Goal: Information Seeking & Learning: Understand process/instructions

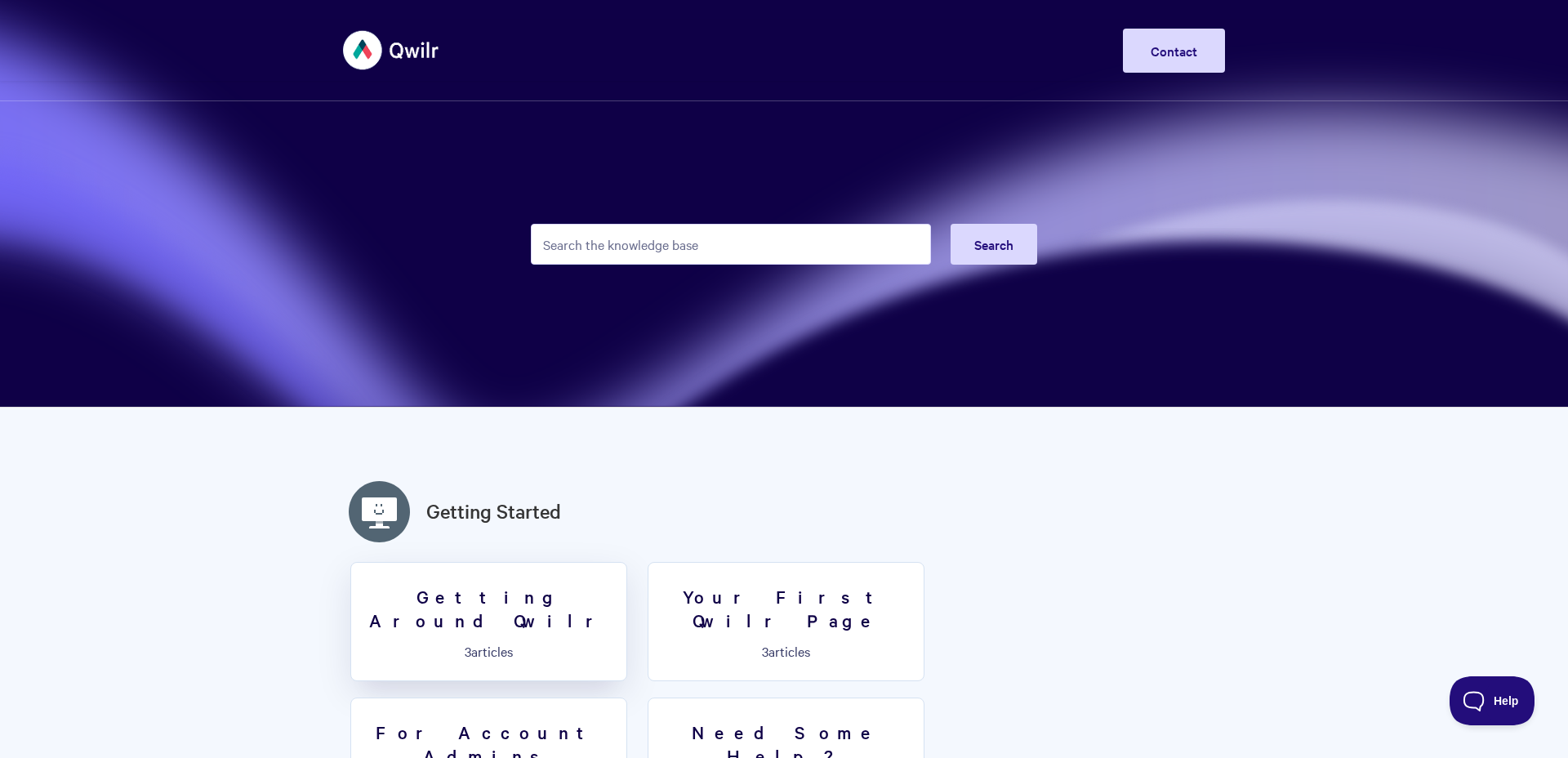
click at [552, 612] on link "Getting Around Qwilr 3 articles" at bounding box center [488, 621] width 277 height 119
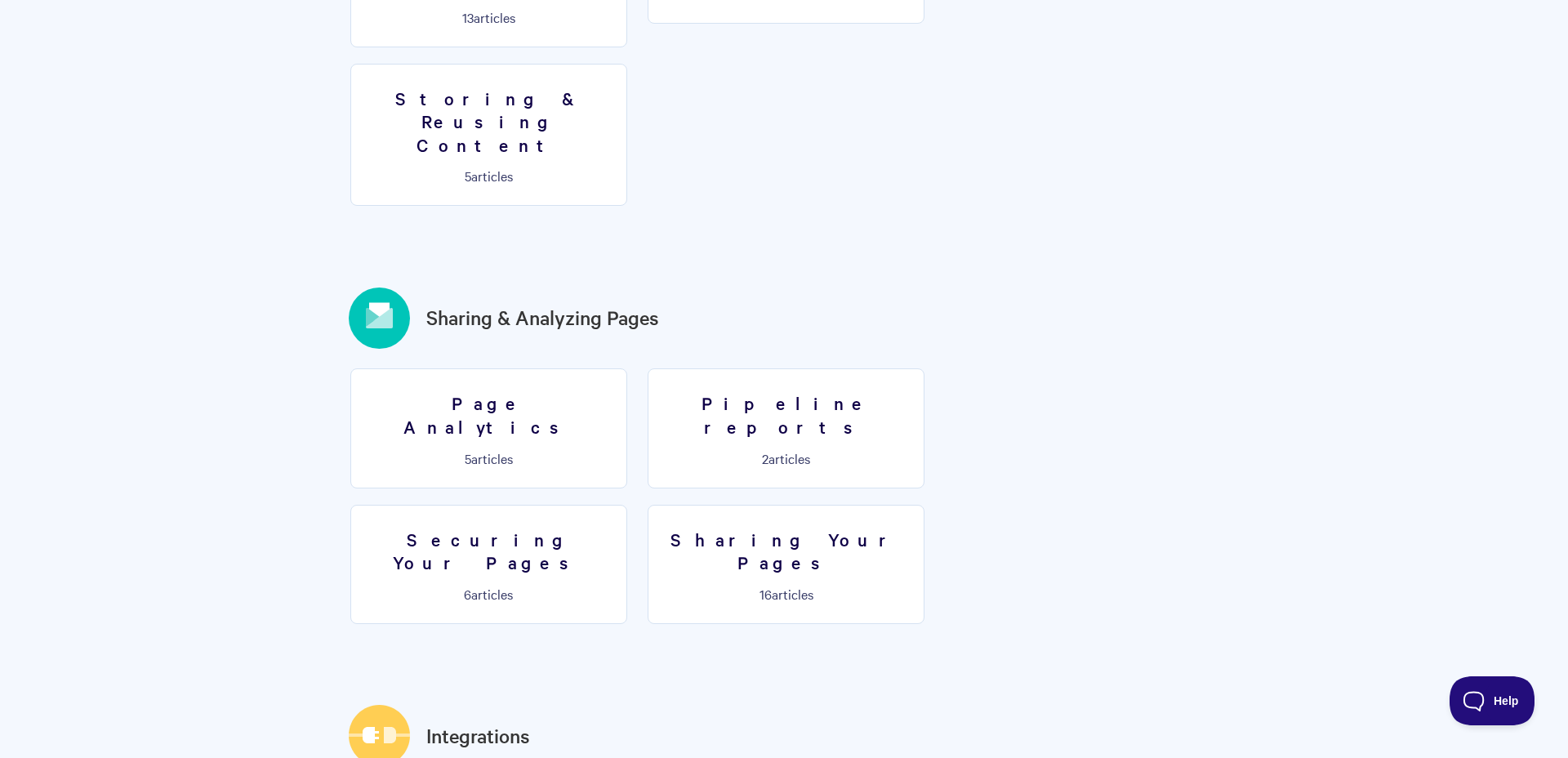
scroll to position [1675, 0]
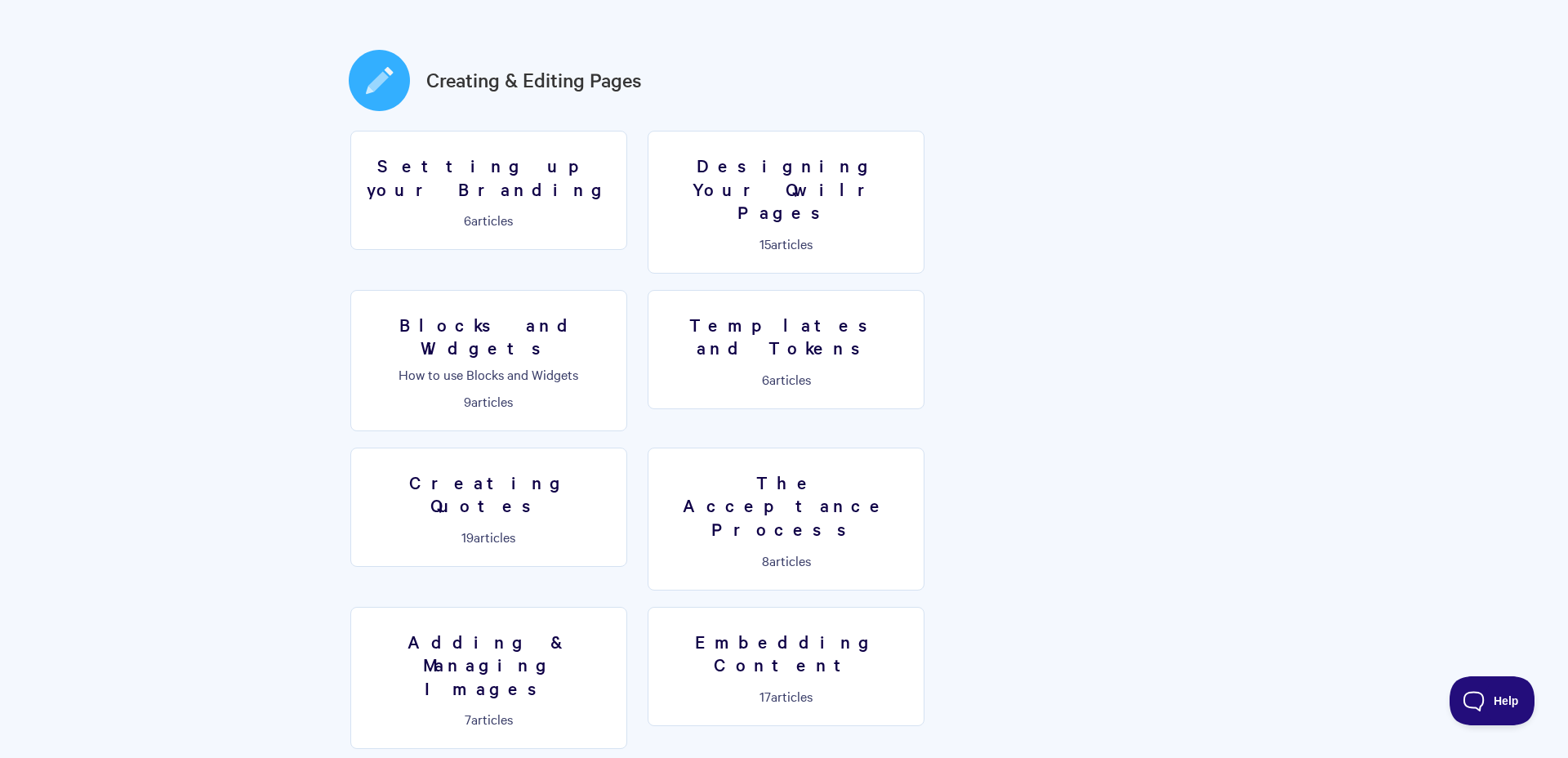
scroll to position [816, 0]
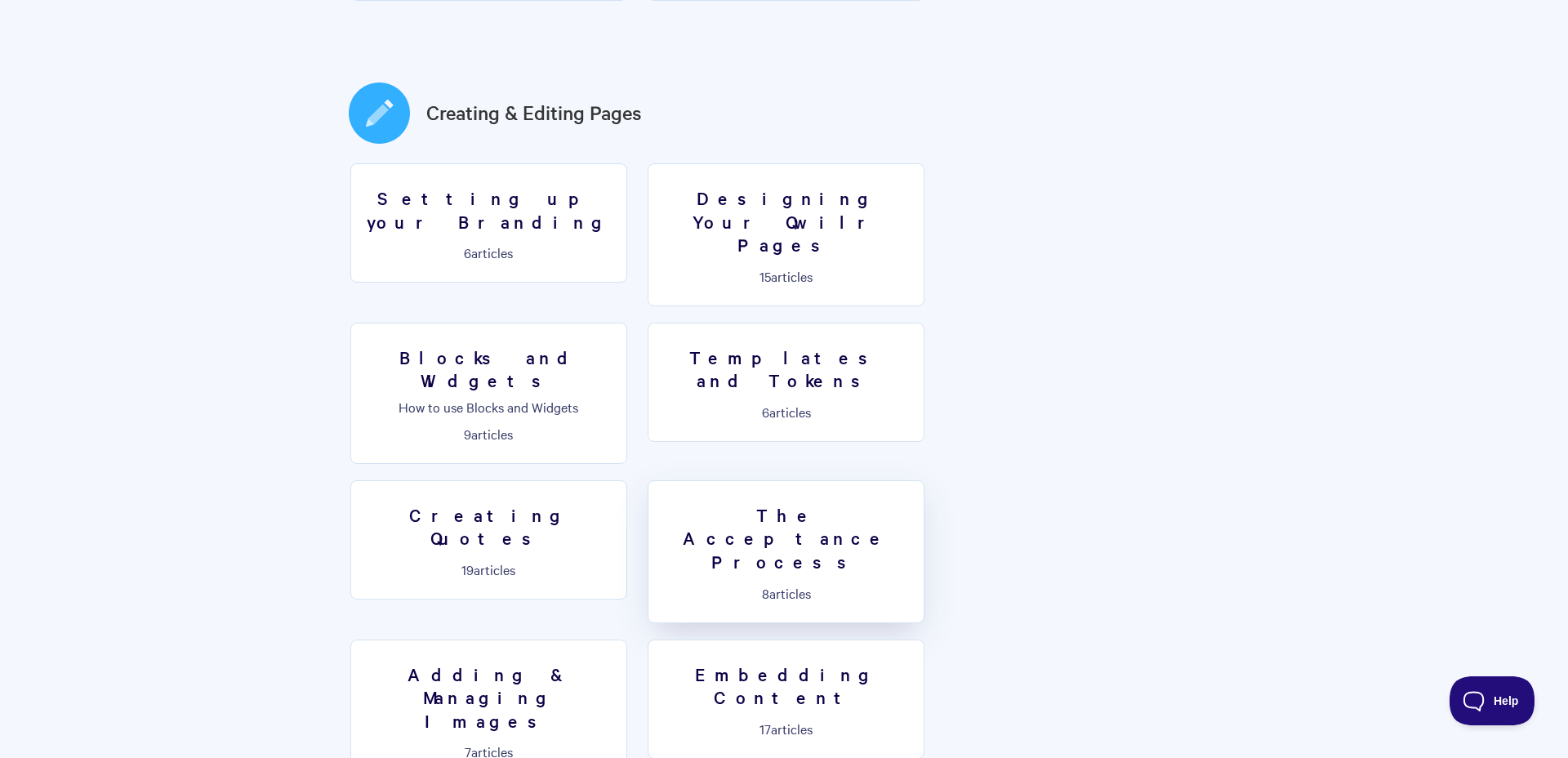
click at [914, 503] on h3 "The Acceptance Process" at bounding box center [785, 538] width 256 height 70
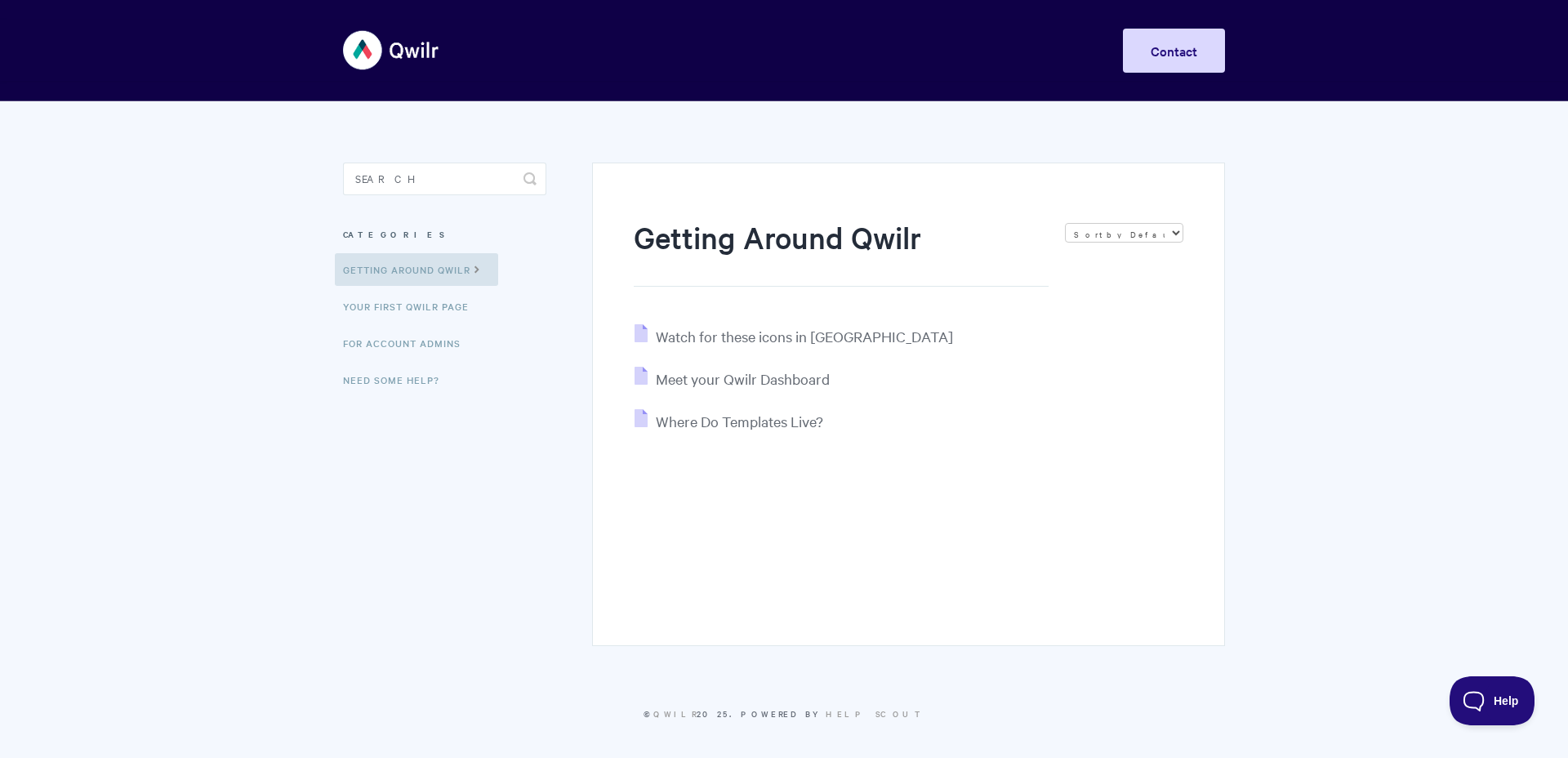
scroll to position [4, 0]
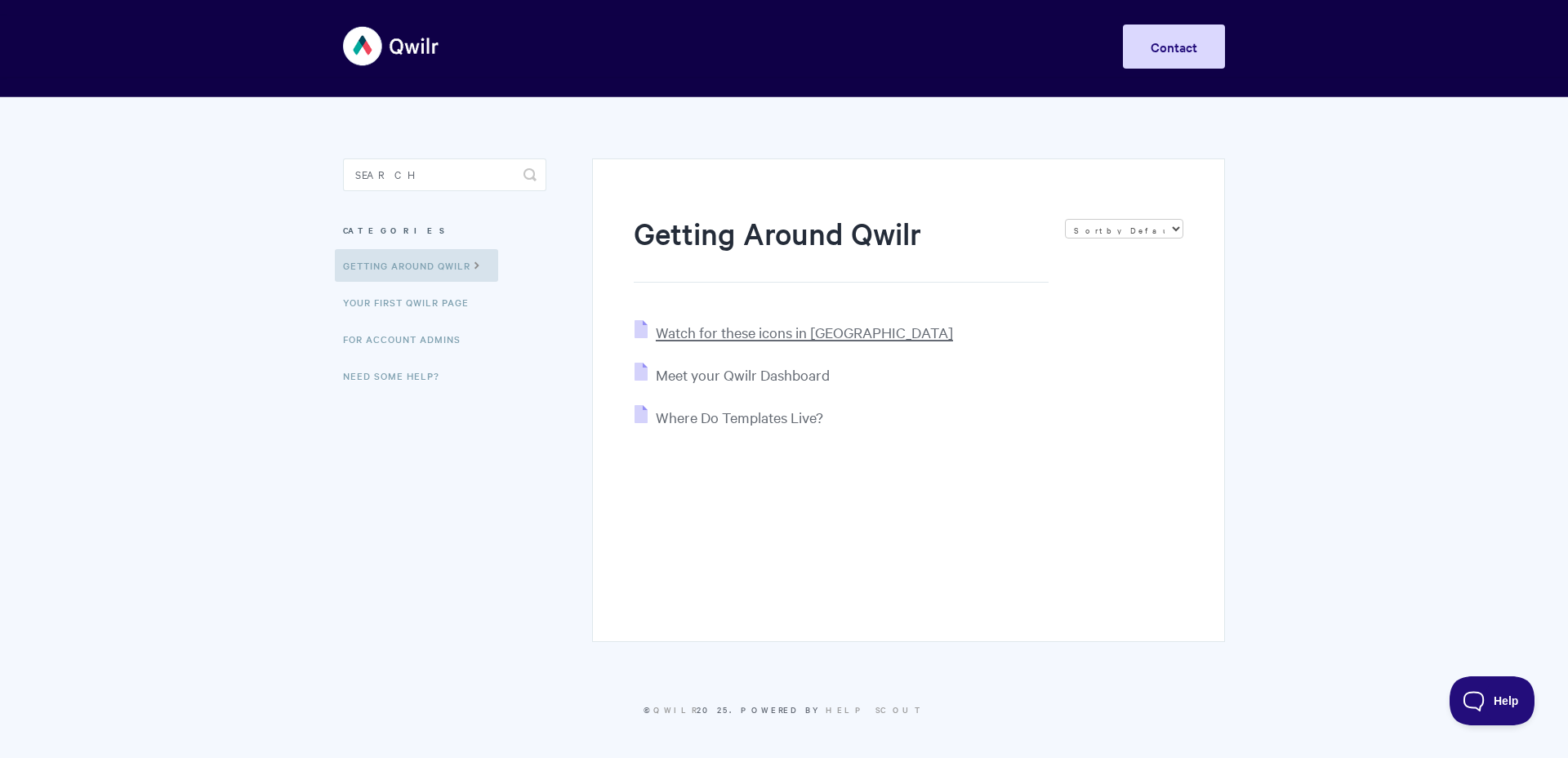
click at [715, 337] on span "Watch for these icons in Qwilr" at bounding box center [803, 331] width 297 height 19
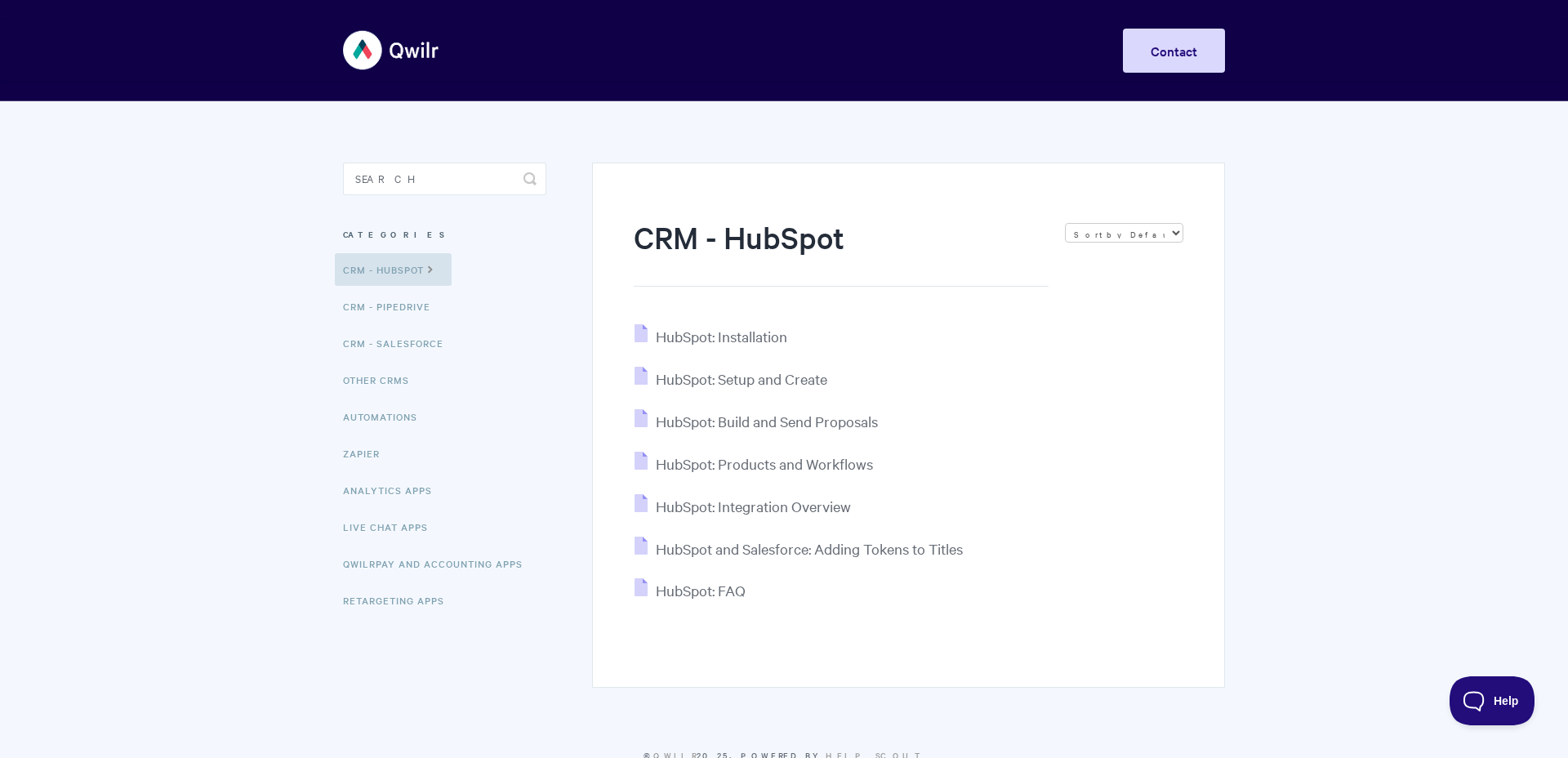
scroll to position [1, 0]
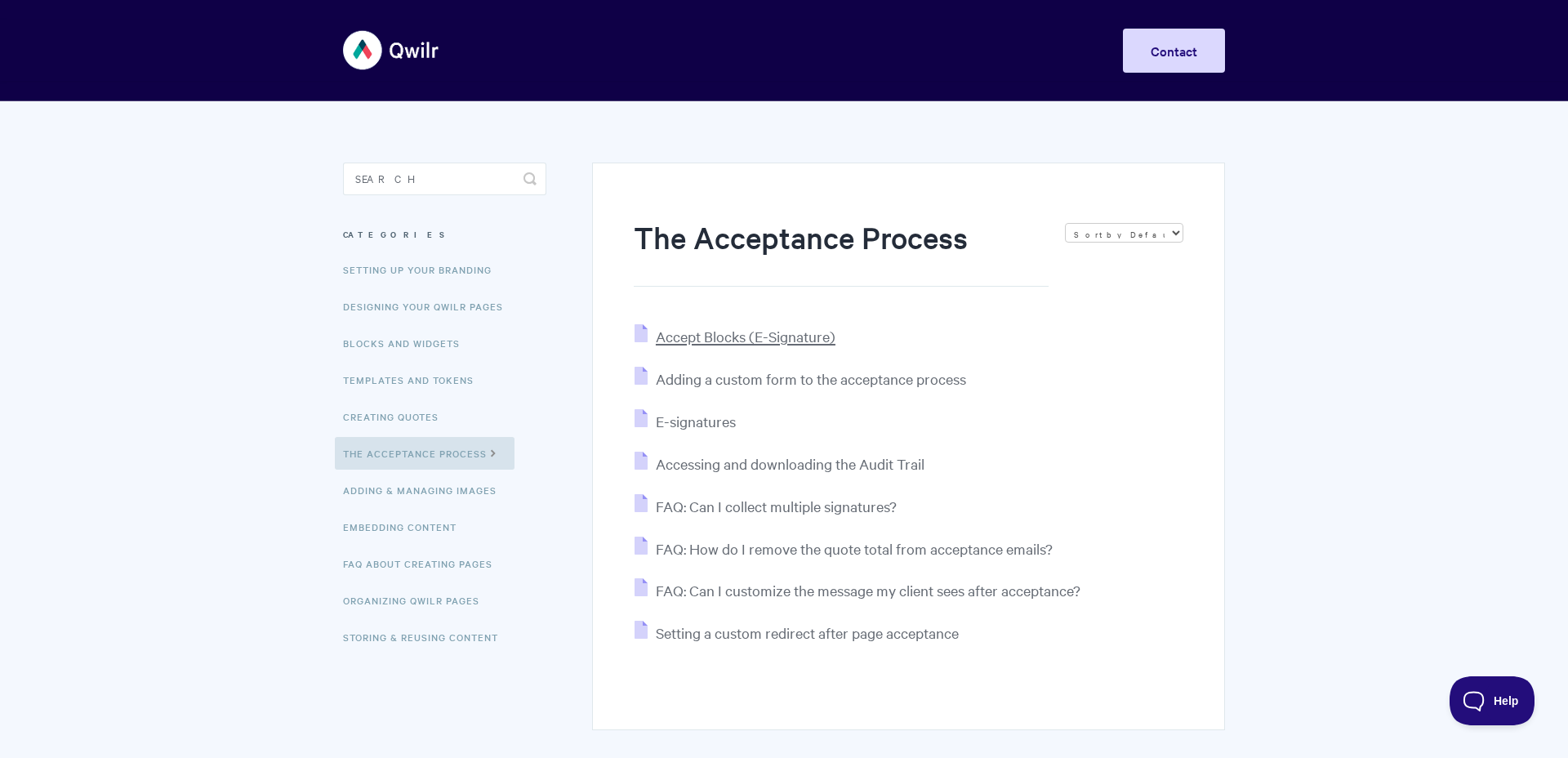
click at [801, 335] on span "Accept Blocks (E-Signature)" at bounding box center [745, 335] width 179 height 19
click at [714, 417] on span "E-signatures" at bounding box center [695, 420] width 80 height 19
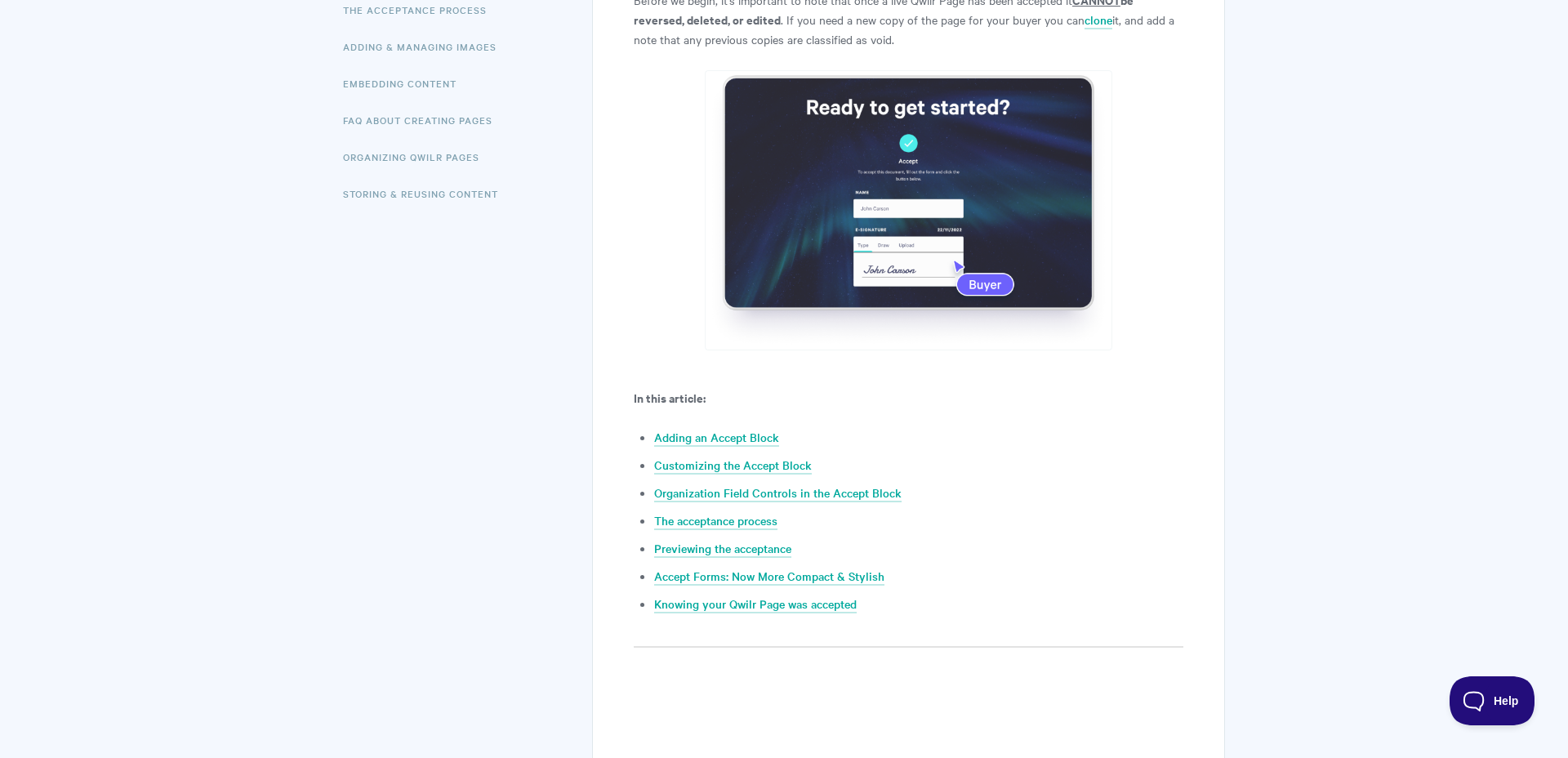
scroll to position [454, 0]
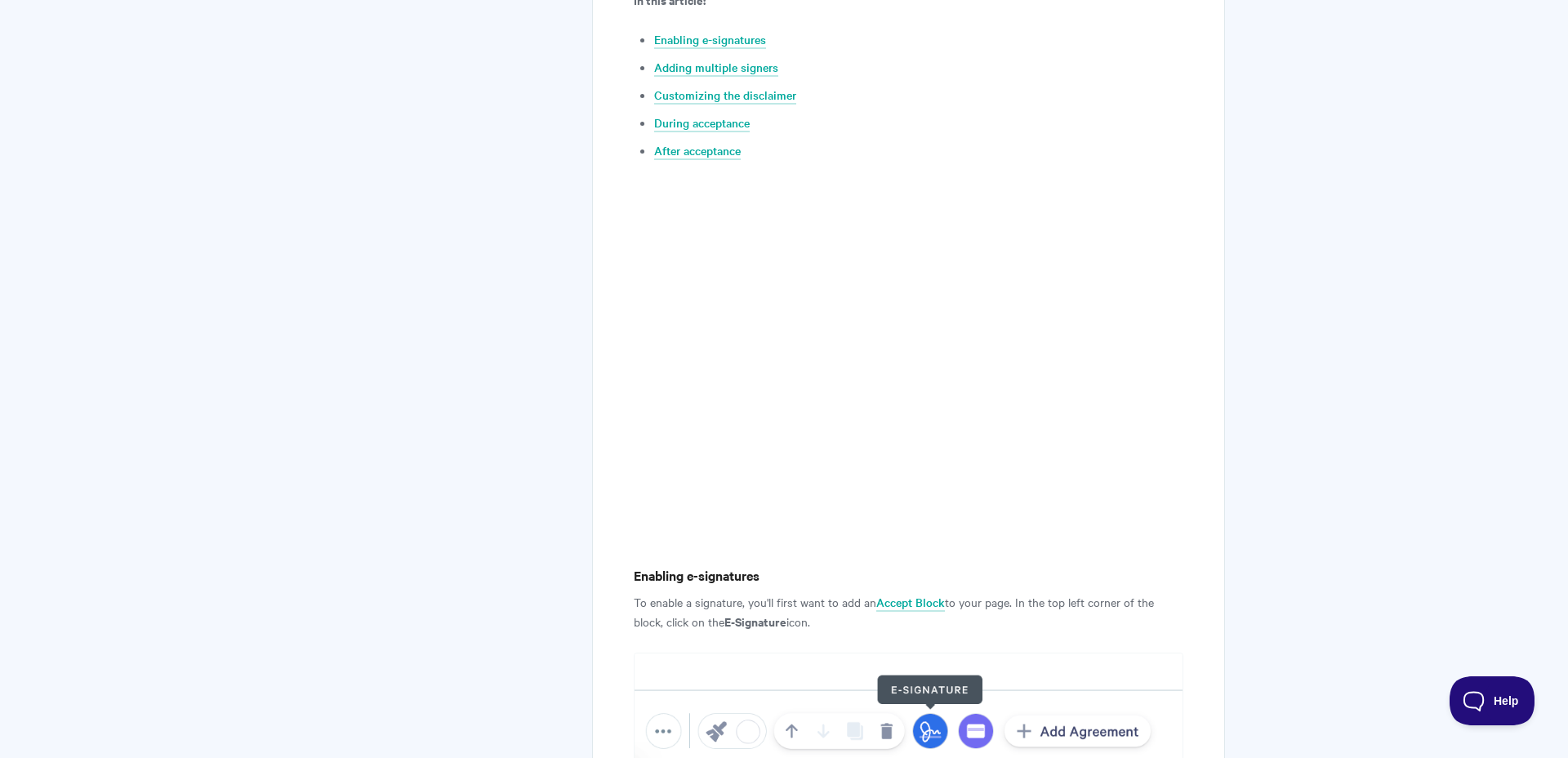
scroll to position [825, 0]
